Goal: Check status

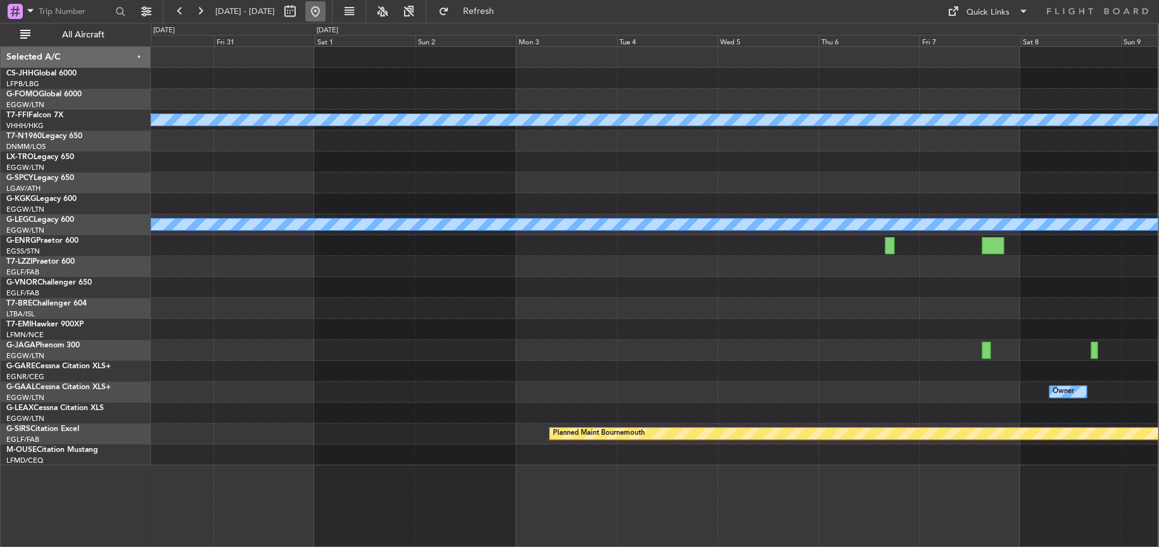
click at [326, 8] on button at bounding box center [315, 11] width 20 height 20
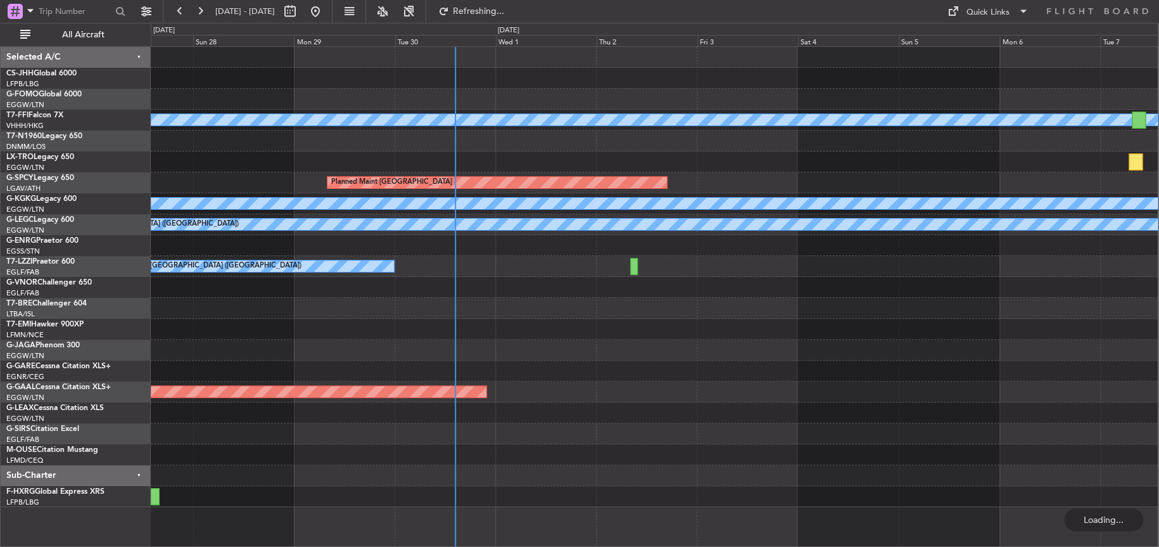
click at [411, 322] on div "[PERSON_NAME] [PERSON_NAME] Planned Maint [GEOGRAPHIC_DATA] A/C Unavailable [GE…" at bounding box center [654, 277] width 1007 height 460
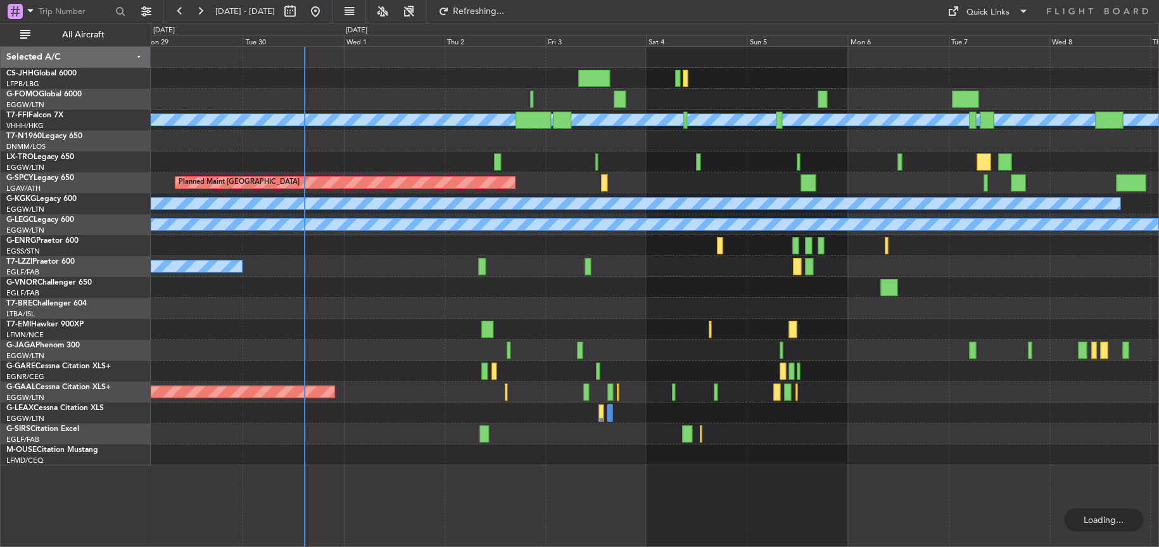
click at [746, 480] on div "[PERSON_NAME] [PERSON_NAME] Planned Maint Geneva ([GEOGRAPHIC_DATA]) Planned Ma…" at bounding box center [655, 296] width 1009 height 501
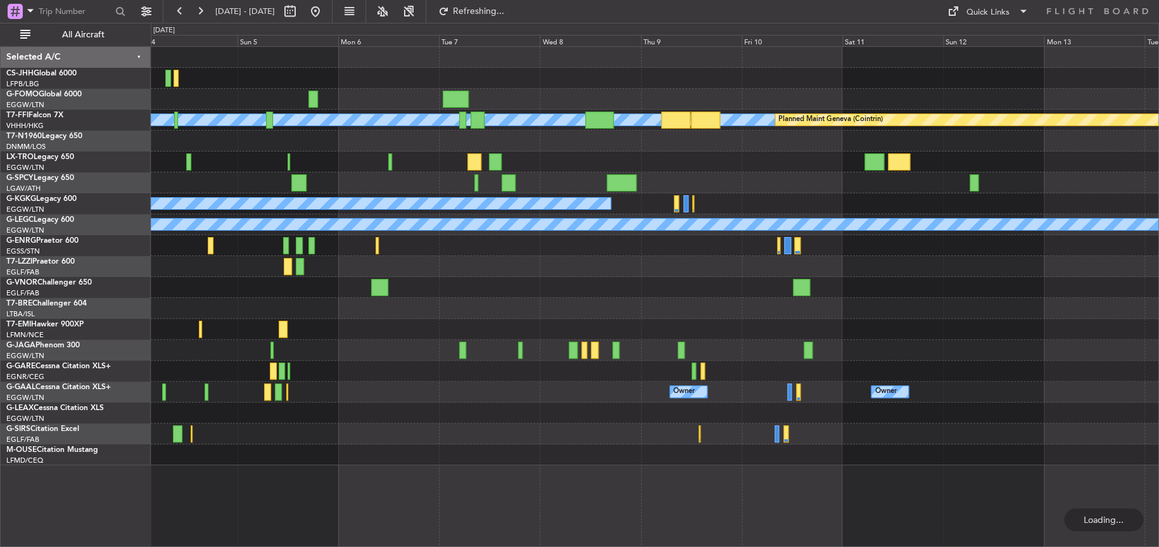
click at [714, 480] on div "[PERSON_NAME] [PERSON_NAME] Planned Maint Geneva ([GEOGRAPHIC_DATA]) Planned Ma…" at bounding box center [655, 296] width 1009 height 501
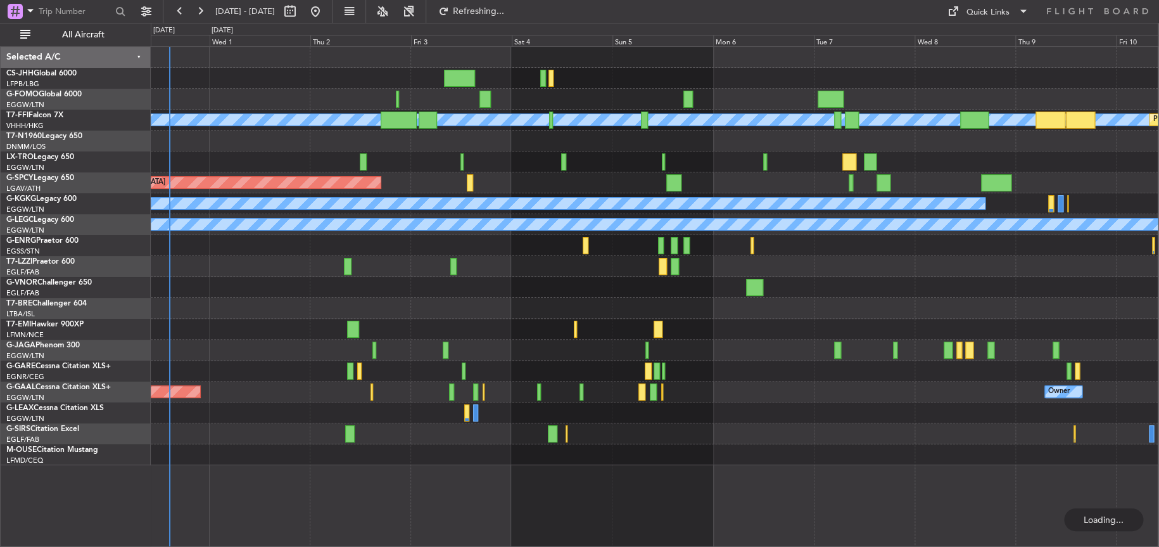
click at [514, 0] on fb-refresh-button "Refreshing..." at bounding box center [470, 11] width 89 height 23
click at [505, 7] on span "Refreshing..." at bounding box center [478, 11] width 53 height 9
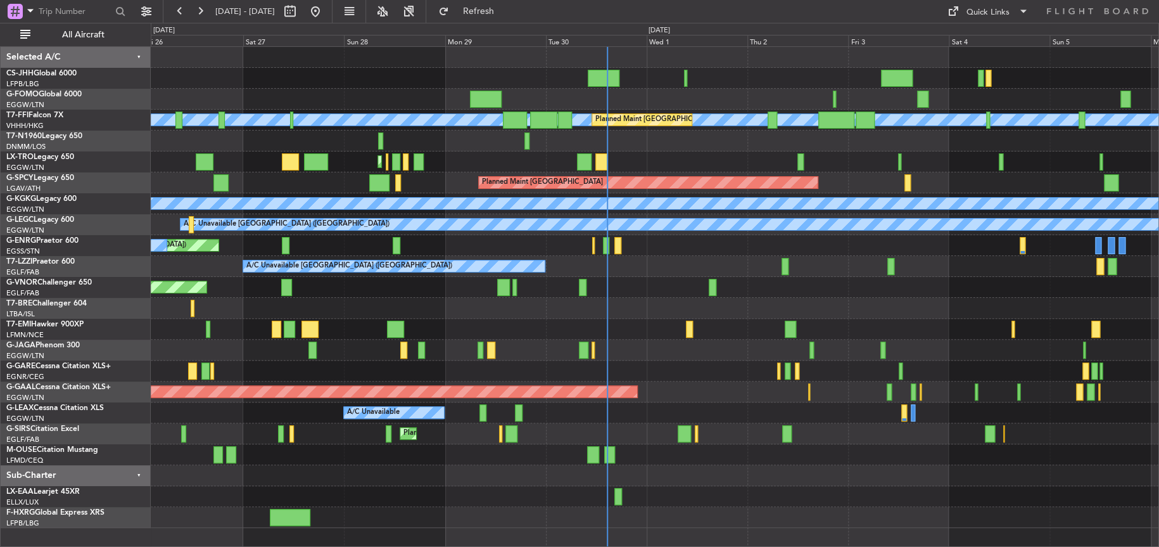
click at [553, 352] on div "Planned Maint [GEOGRAPHIC_DATA] ([GEOGRAPHIC_DATA])" at bounding box center [655, 350] width 1008 height 21
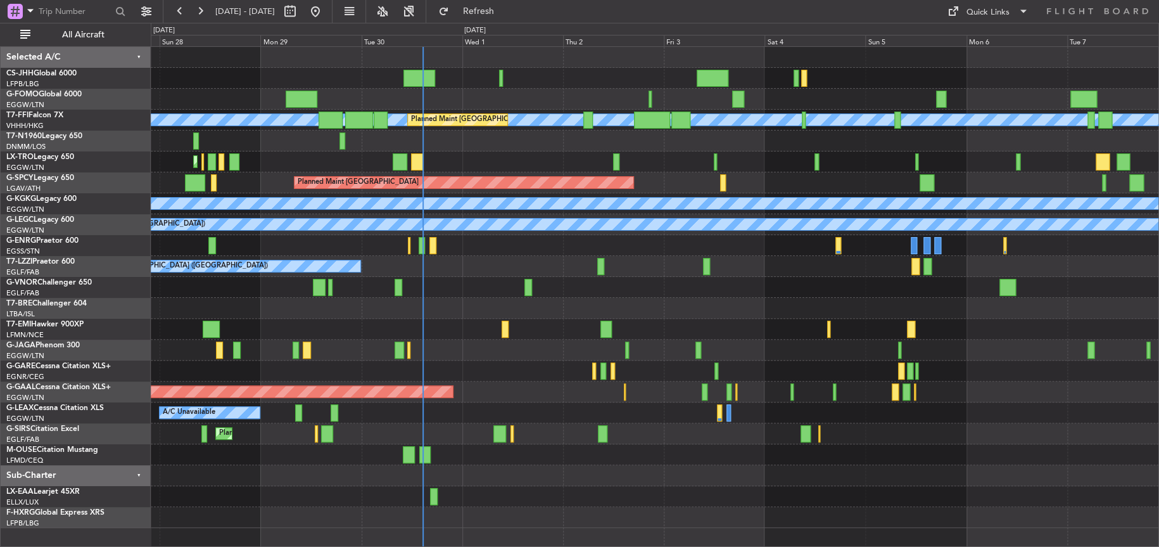
click at [551, 319] on div at bounding box center [655, 329] width 1008 height 21
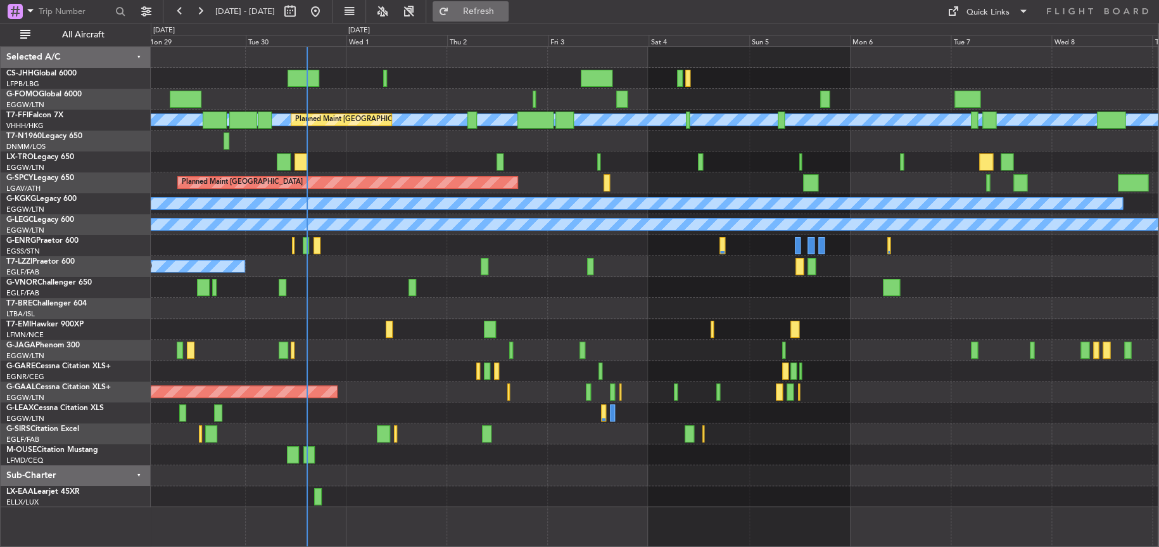
click at [495, 8] on span "Refresh" at bounding box center [478, 11] width 53 height 9
click at [490, 11] on button "Refresh" at bounding box center [471, 11] width 76 height 20
click at [725, 274] on div "A/C Unavailable [GEOGRAPHIC_DATA] ([GEOGRAPHIC_DATA])" at bounding box center [654, 266] width 1007 height 21
